Goal: Transaction & Acquisition: Subscribe to service/newsletter

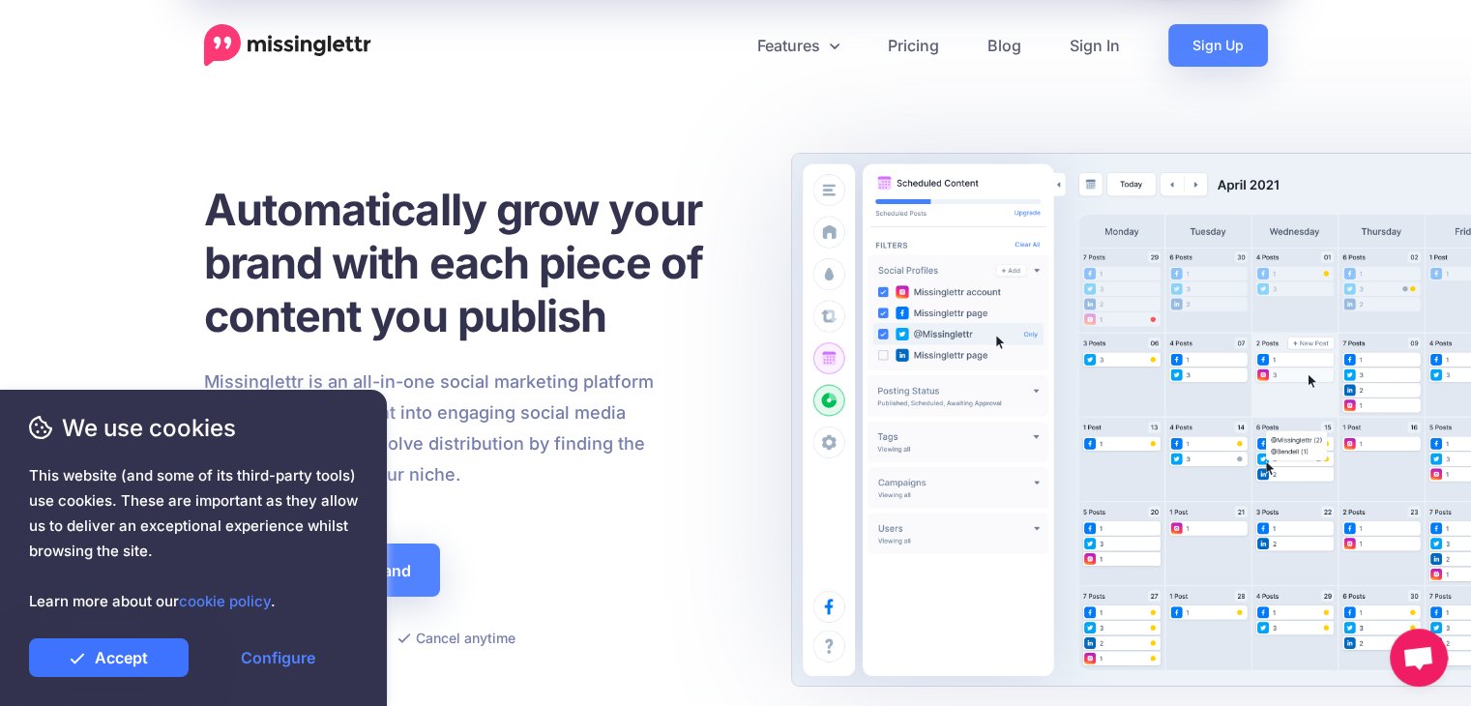
click at [147, 655] on link "Accept" at bounding box center [109, 657] width 160 height 39
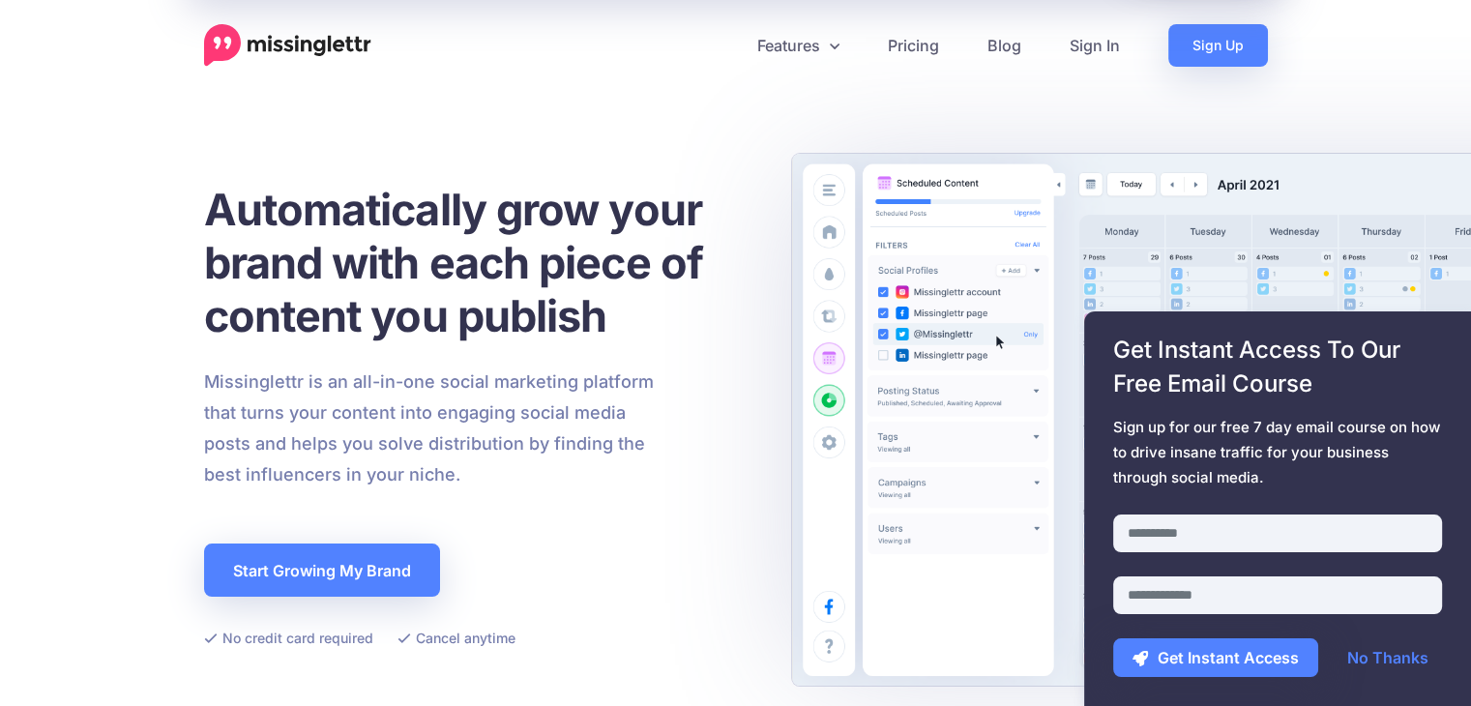
click at [268, 572] on span "This website (and some of its third-party tools) use cookies. These are importa…" at bounding box center [193, 538] width 329 height 151
click at [1226, 44] on link "Sign Up" at bounding box center [1218, 45] width 100 height 43
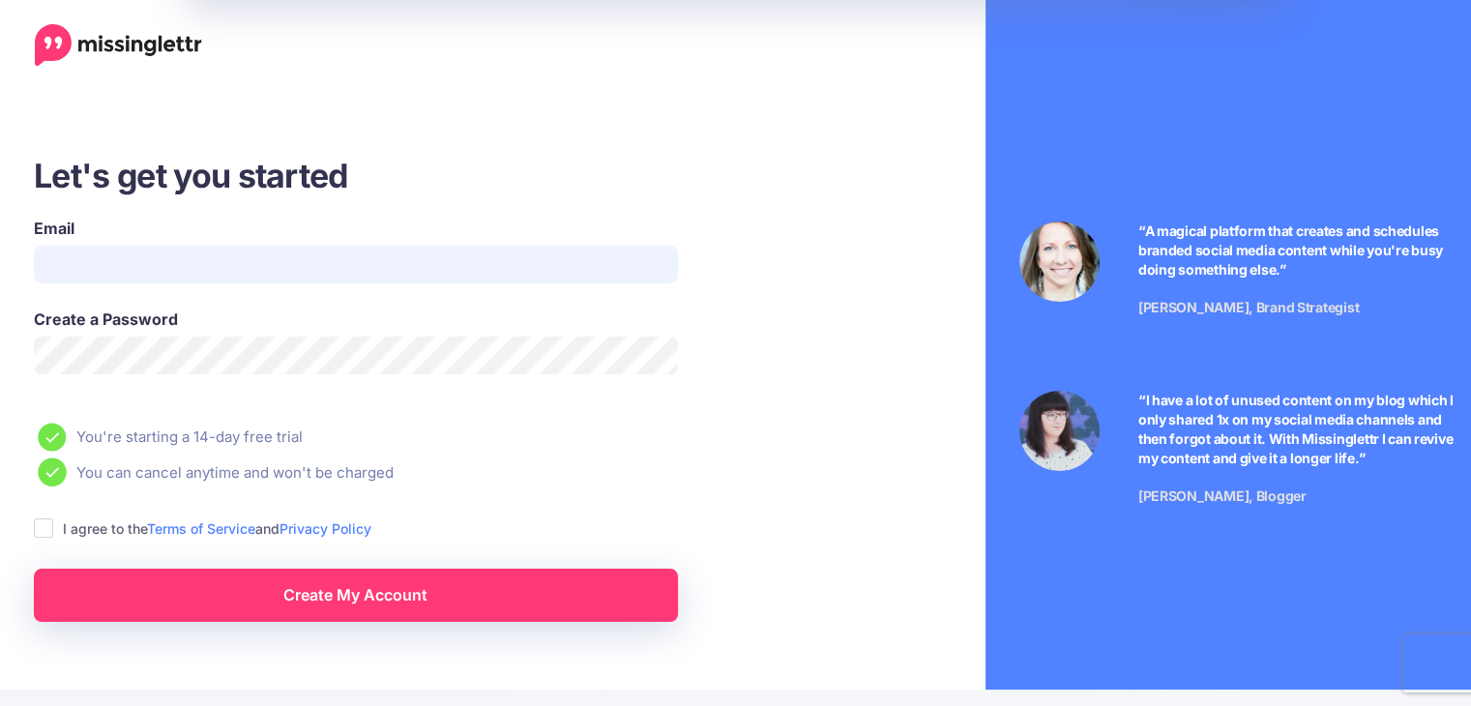
click at [301, 268] on input "Email" at bounding box center [356, 265] width 644 height 38
type input "**********"
click at [37, 531] on ins at bounding box center [43, 527] width 19 height 19
click at [54, 481] on icon at bounding box center [52, 472] width 28 height 28
click at [232, 596] on link "Create My Account" at bounding box center [356, 595] width 644 height 53
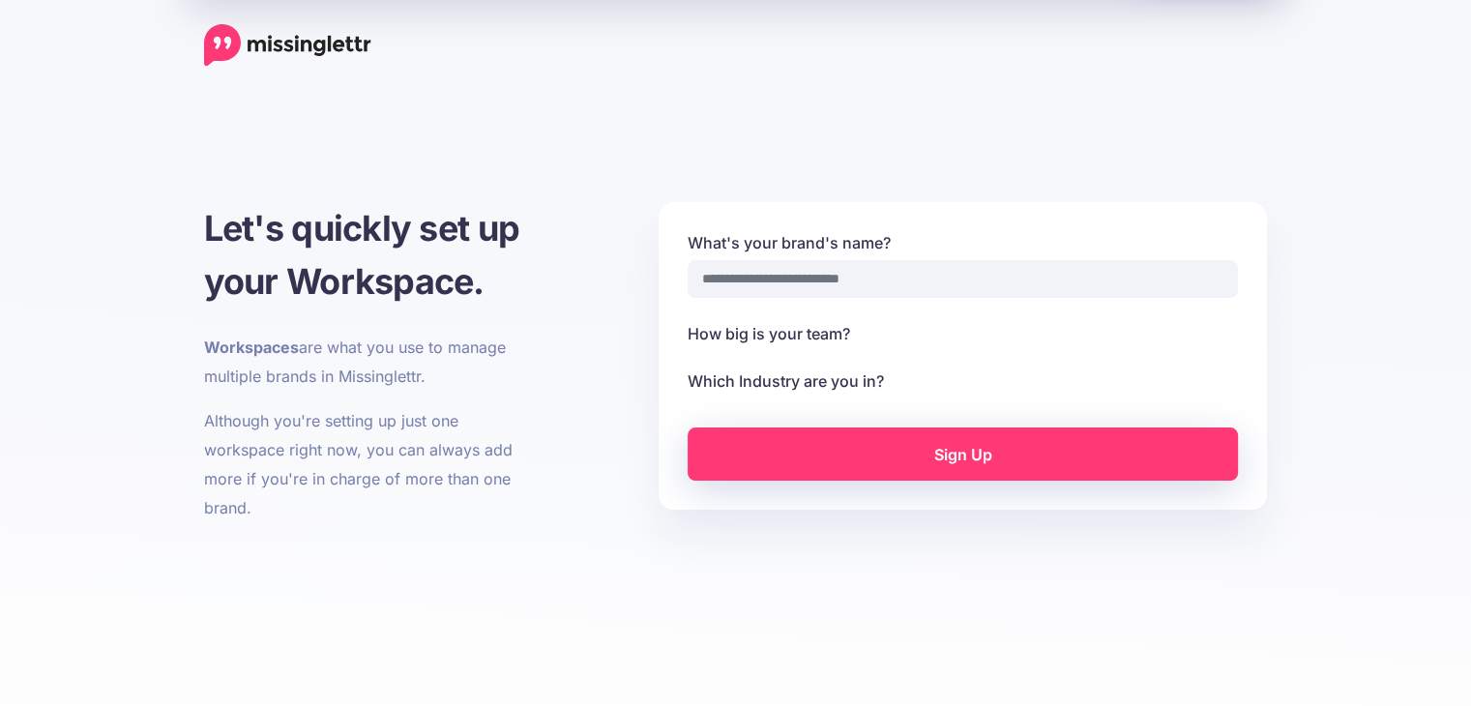
select select
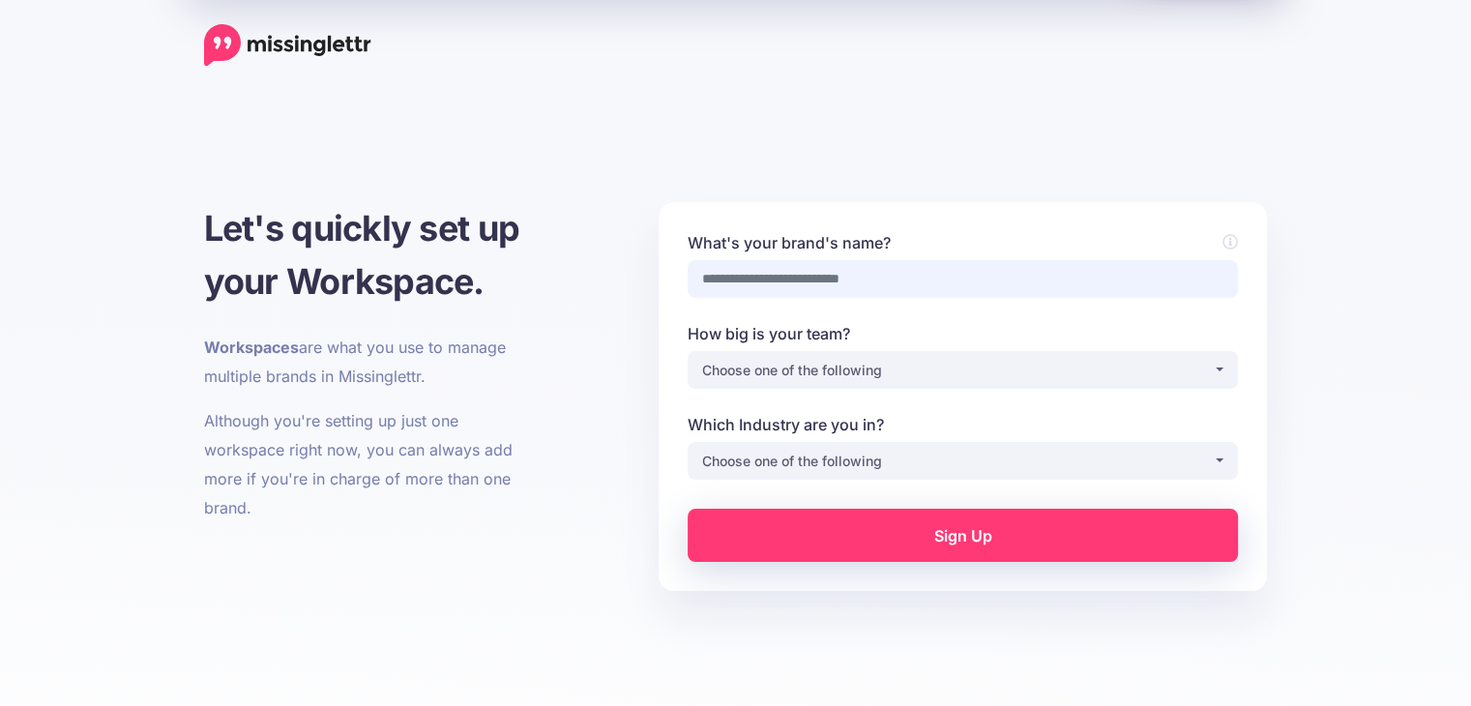
click at [842, 286] on input "What's your brand's name?" at bounding box center [963, 279] width 550 height 38
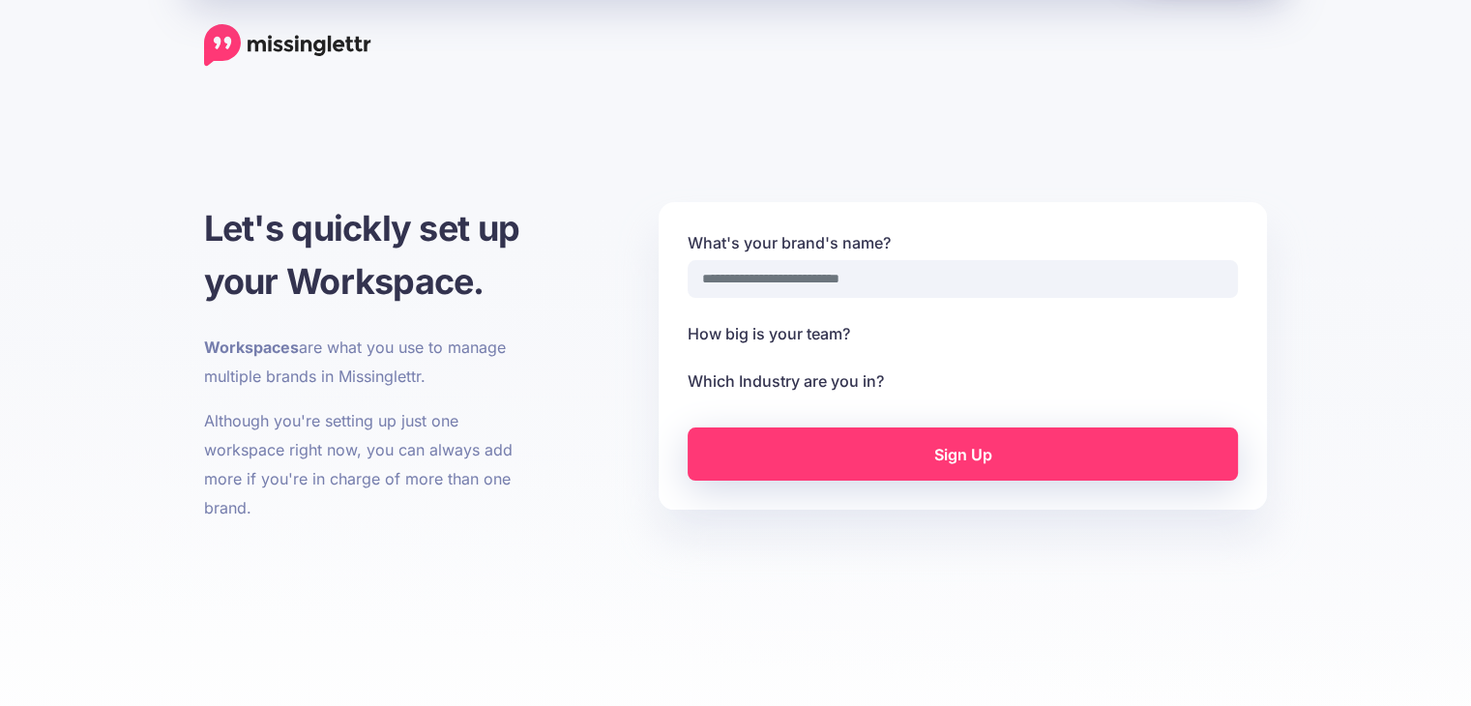
select select
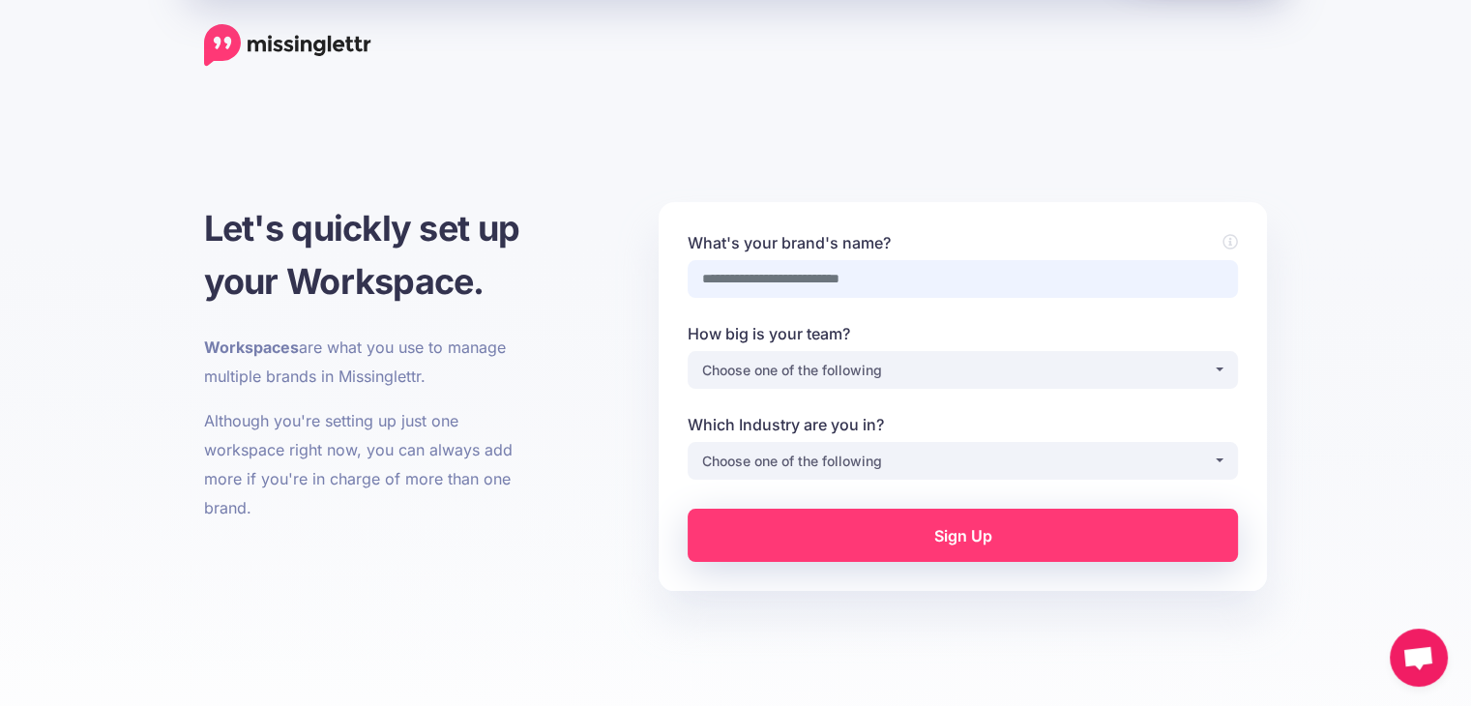
click at [847, 269] on input "What's your brand's name?" at bounding box center [963, 279] width 550 height 38
type input "**********"
click at [776, 370] on div "Choose one of the following" at bounding box center [957, 370] width 511 height 23
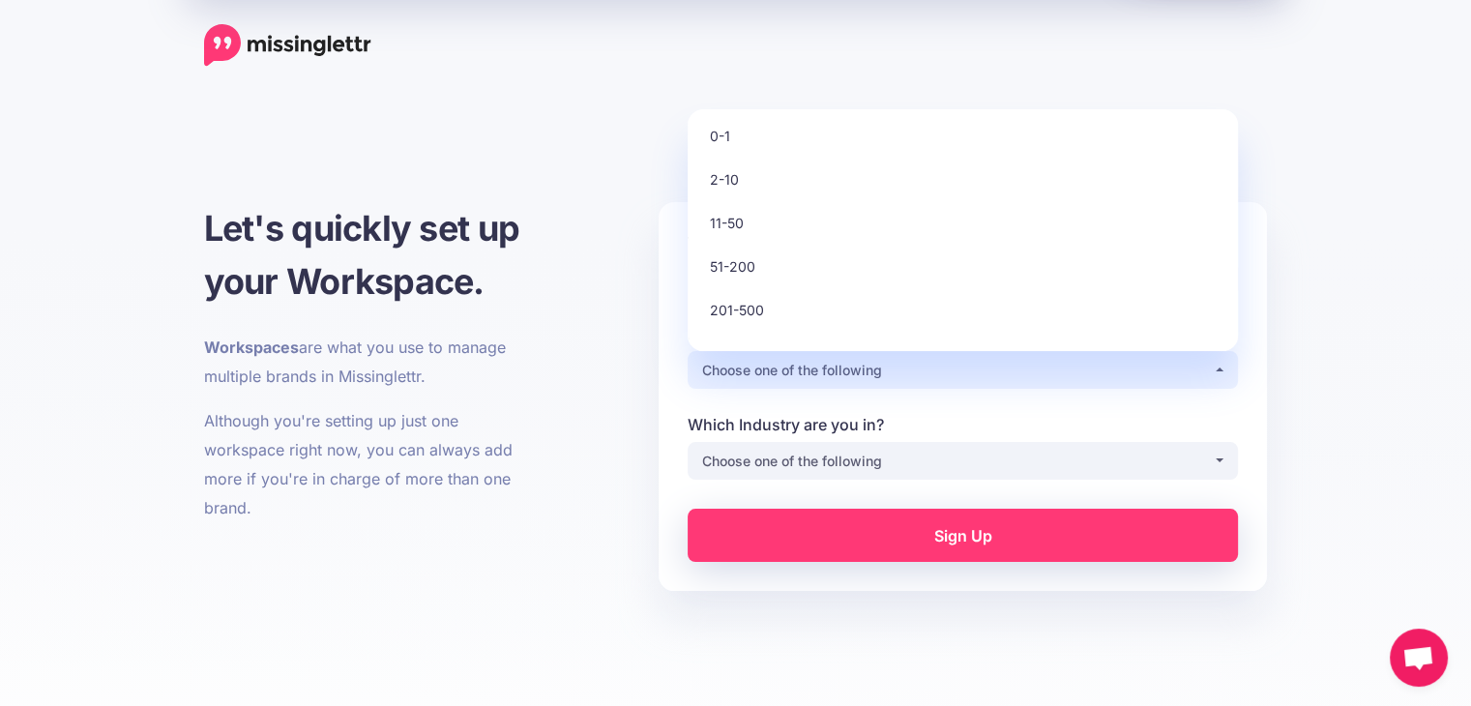
click at [574, 380] on div "**********" at bounding box center [736, 401] width 1093 height 399
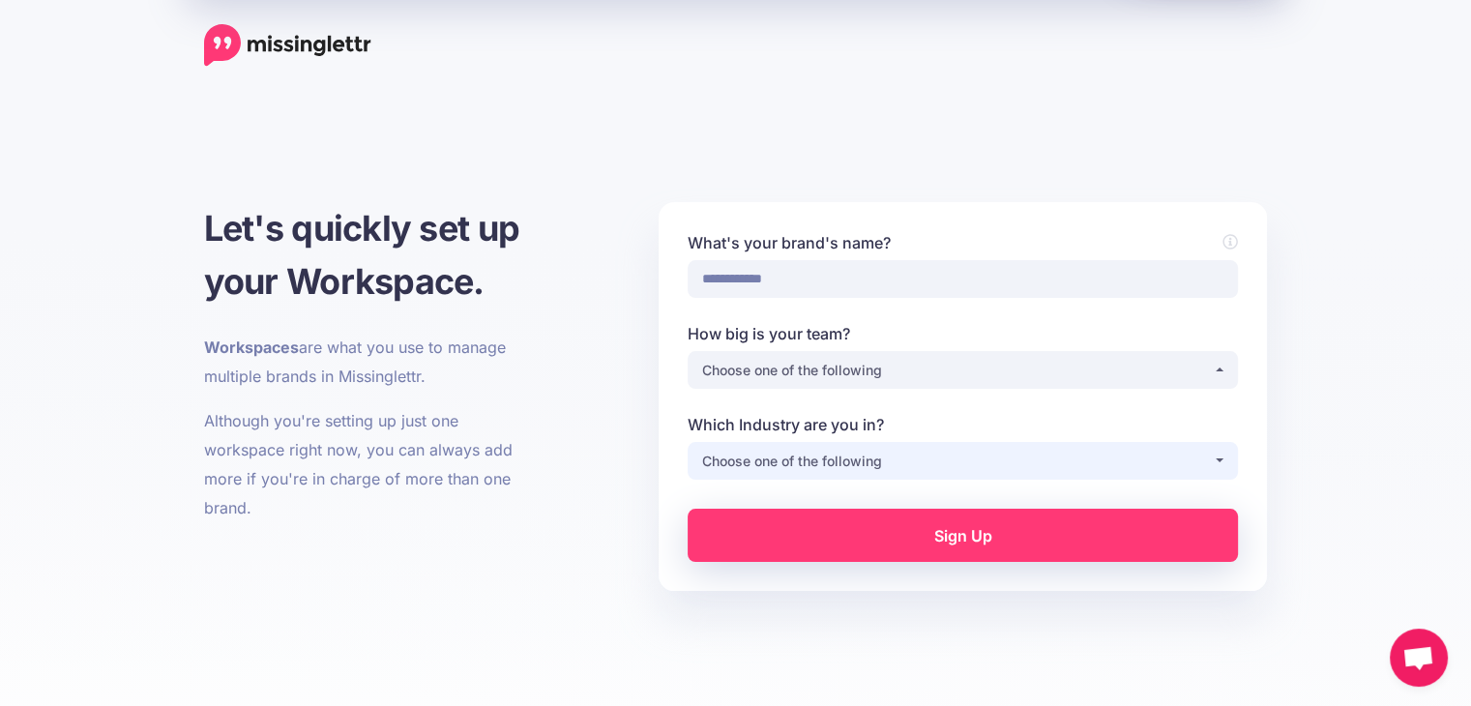
click at [902, 467] on div "Choose one of the following" at bounding box center [957, 461] width 511 height 23
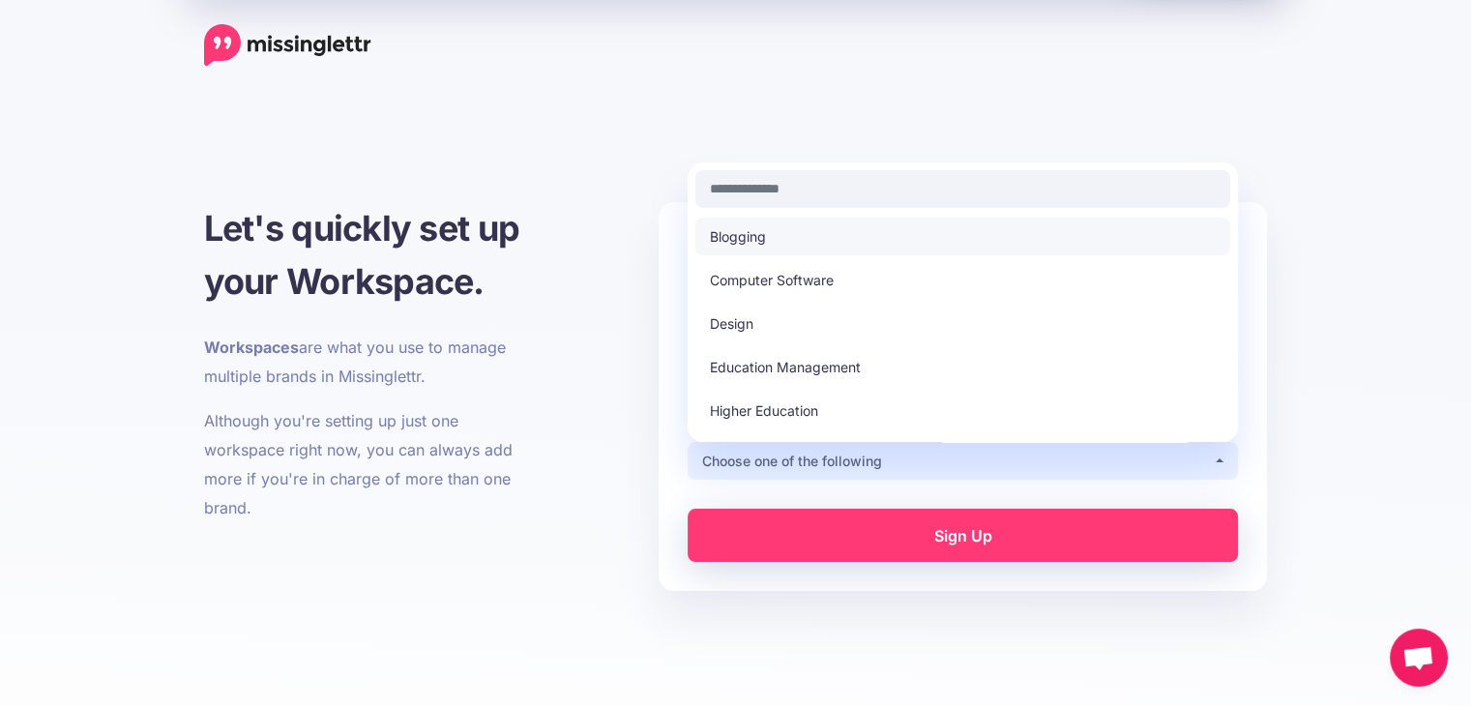
click at [840, 247] on link "Blogging" at bounding box center [962, 237] width 535 height 38
select select "********"
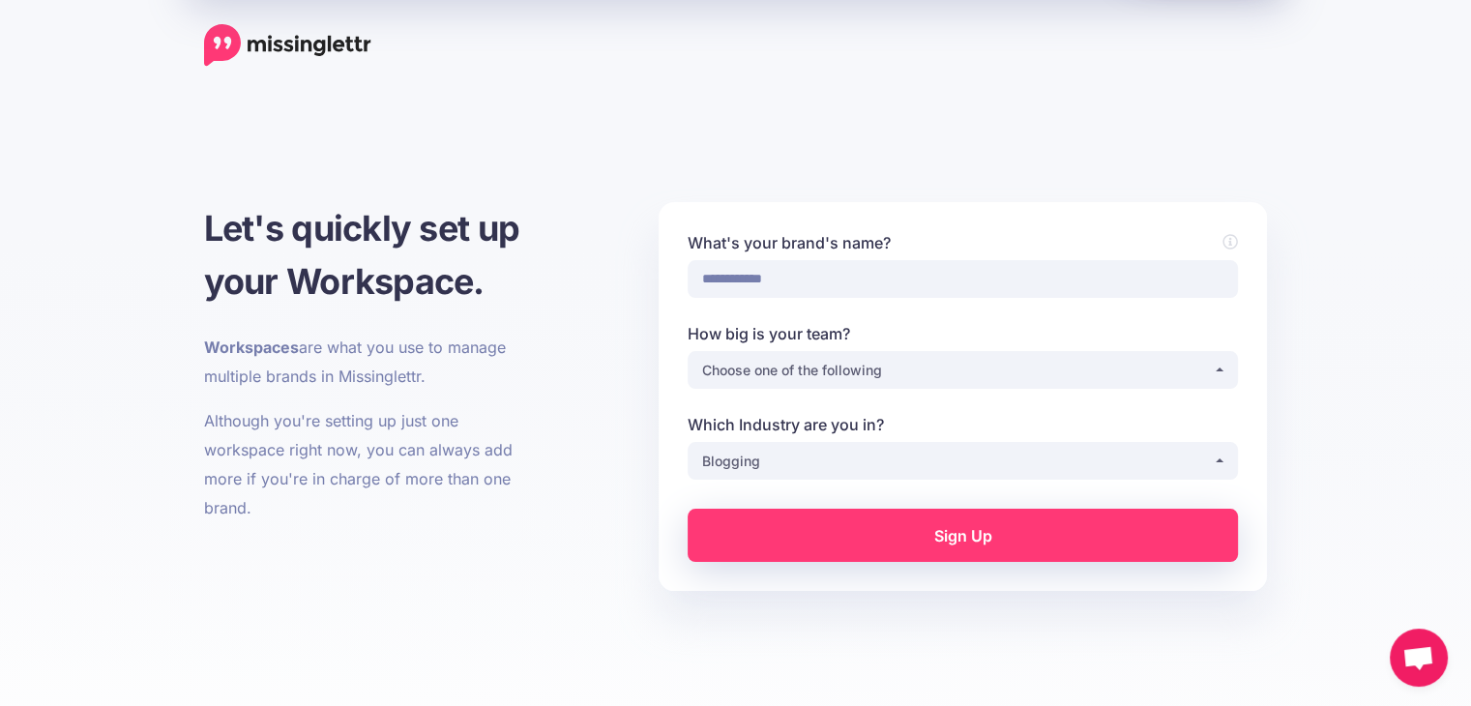
click at [878, 539] on link "Sign Up" at bounding box center [963, 535] width 550 height 53
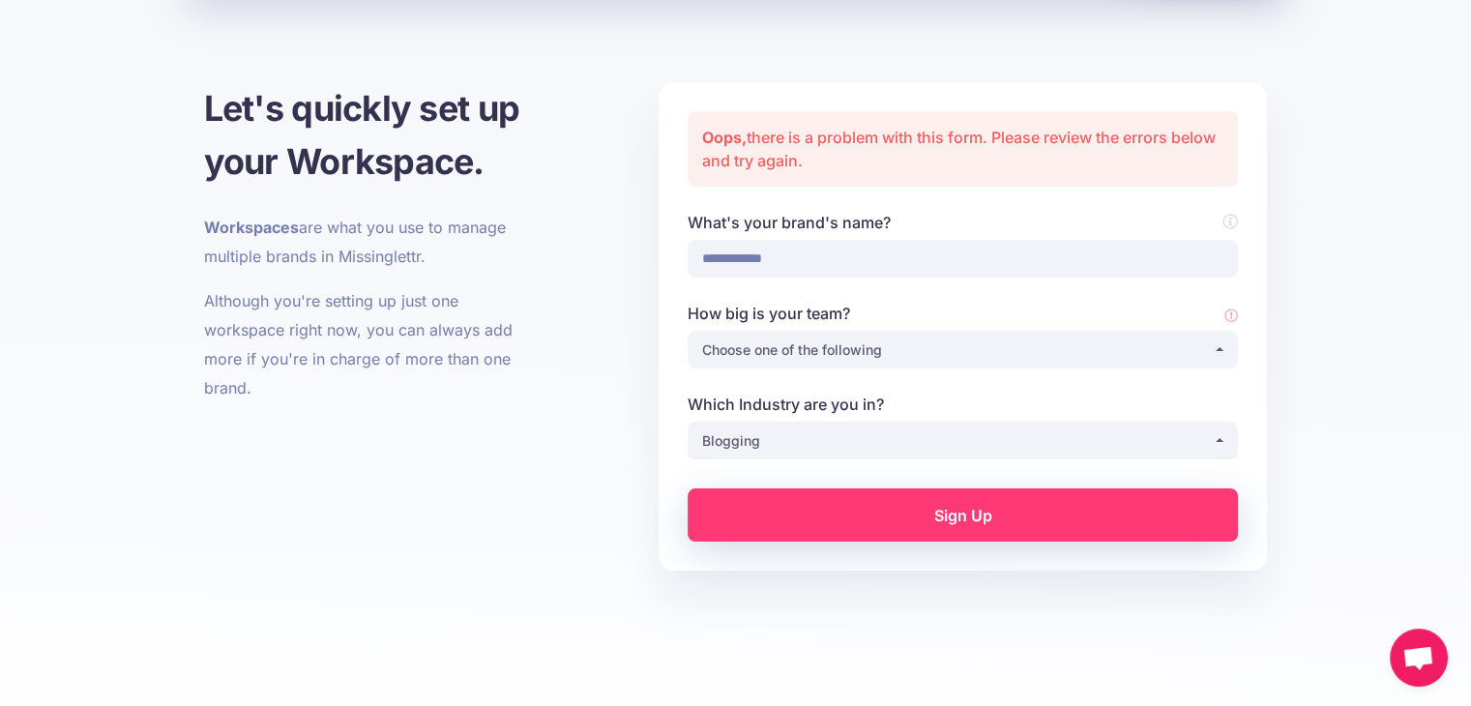
scroll to position [159, 0]
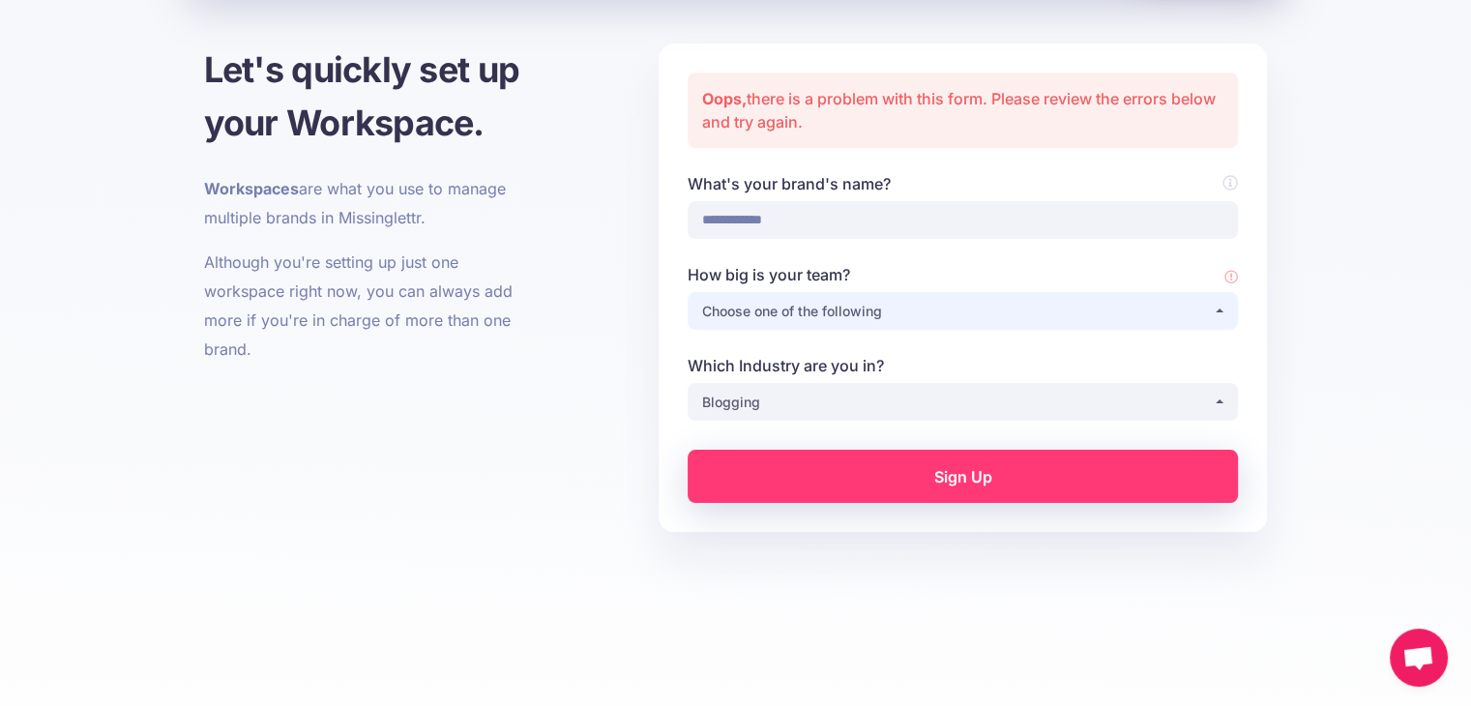
click at [911, 300] on div "Choose one of the following" at bounding box center [957, 311] width 511 height 23
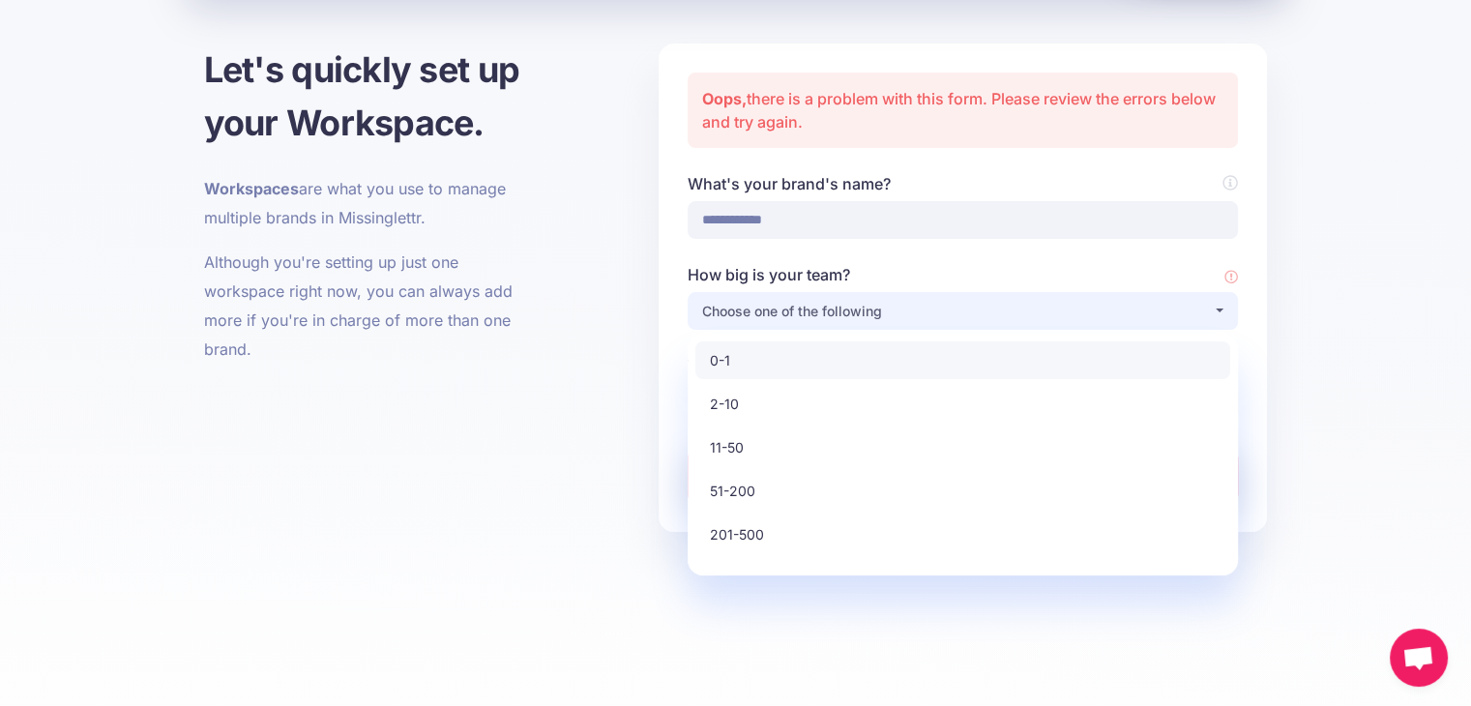
click at [829, 366] on link "0-1" at bounding box center [962, 360] width 535 height 38
select select "*"
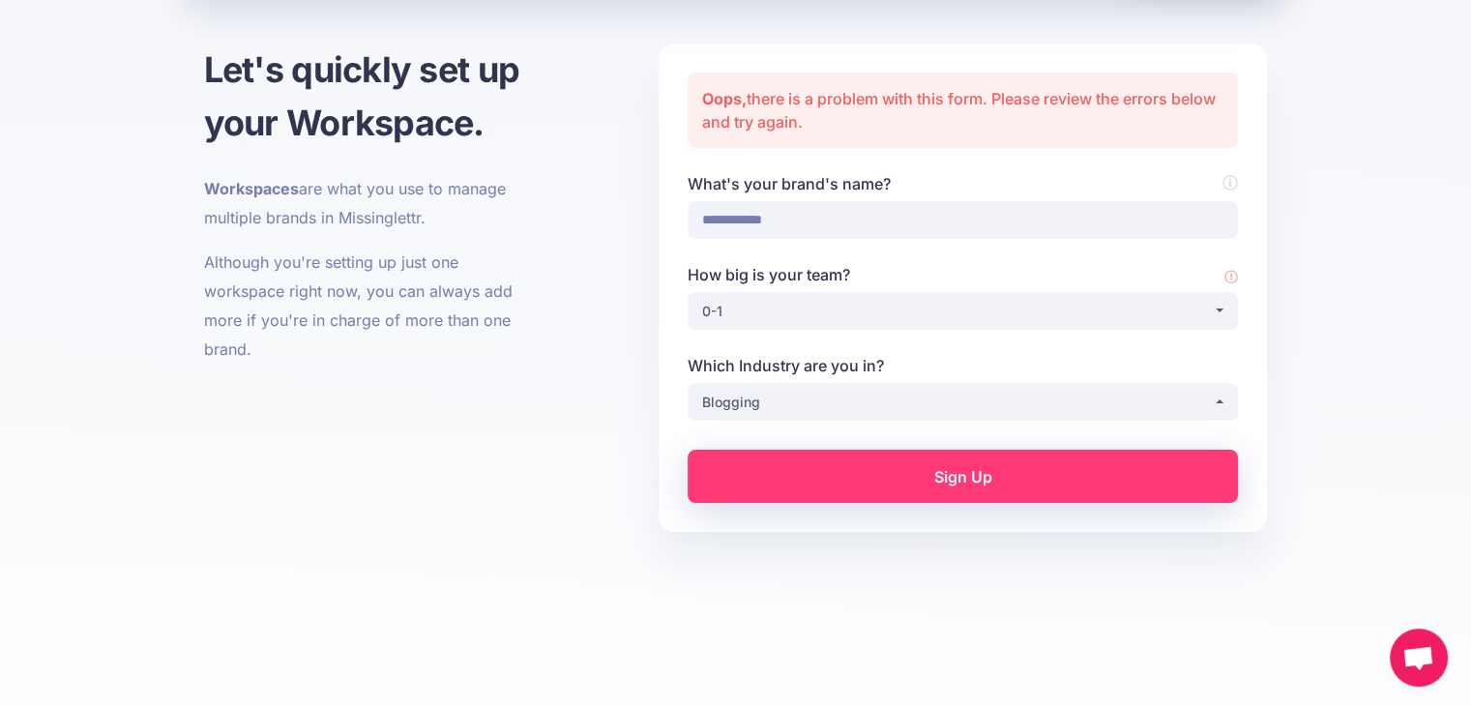
click at [867, 472] on link "Sign Up" at bounding box center [963, 476] width 550 height 53
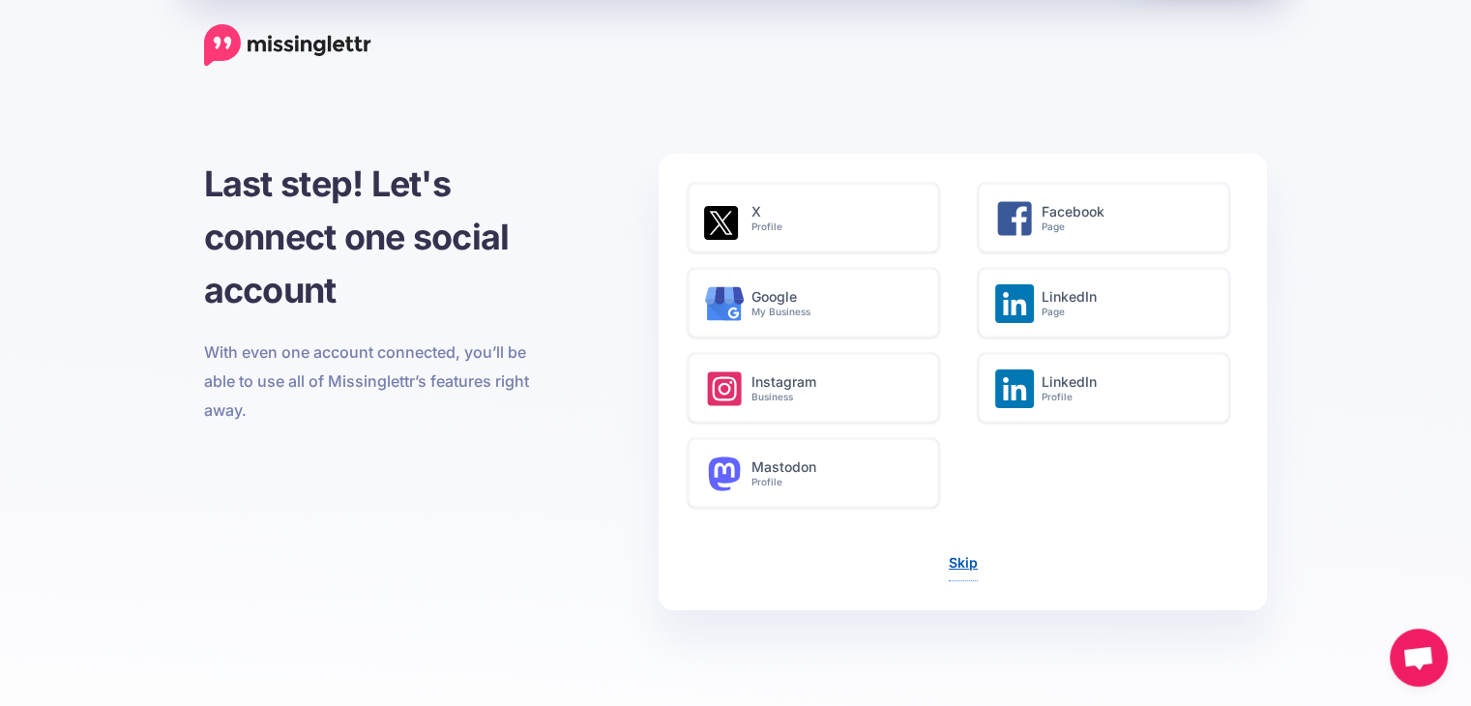
click at [965, 561] on link "Skip" at bounding box center [963, 562] width 29 height 16
